Goal: Book appointment/travel/reservation

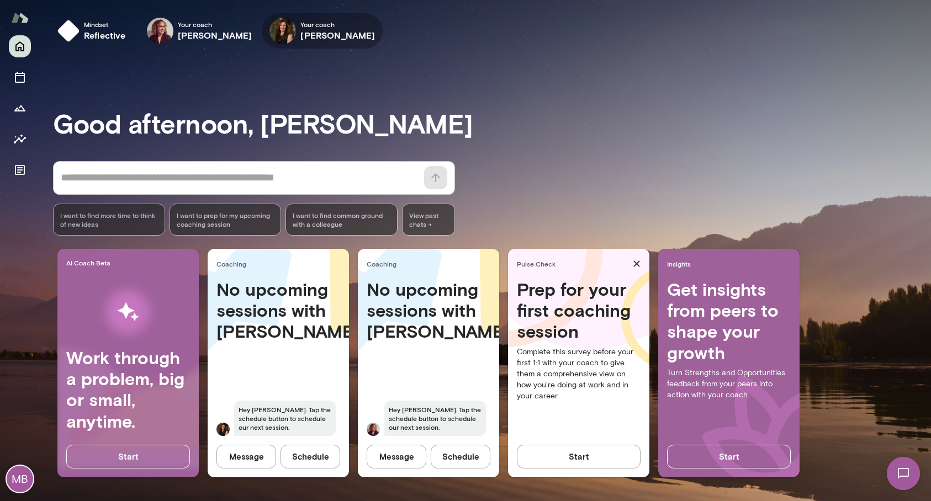
click at [275, 28] on img at bounding box center [282, 31] width 26 height 26
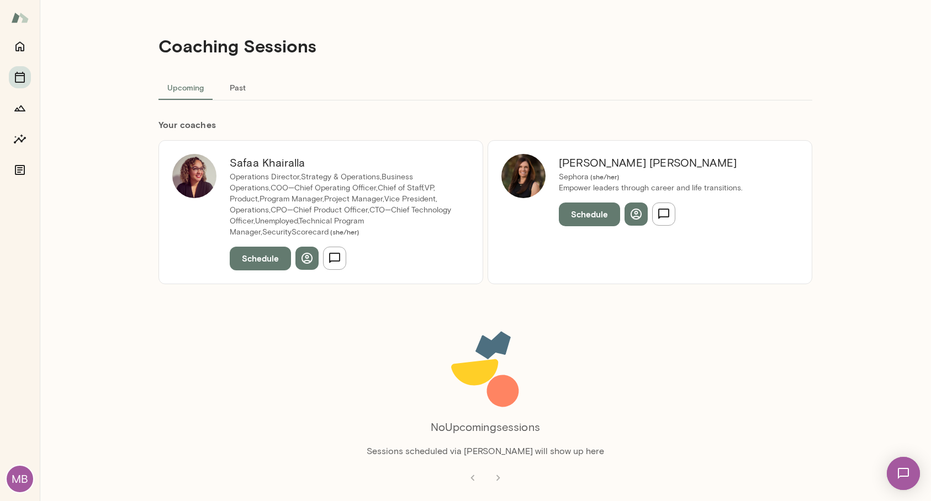
click at [532, 182] on img at bounding box center [523, 176] width 44 height 44
click at [564, 166] on h6 "[PERSON_NAME]" at bounding box center [651, 163] width 184 height 18
click at [588, 220] on button "Schedule" at bounding box center [589, 214] width 61 height 23
